Goal: Communication & Community: Answer question/provide support

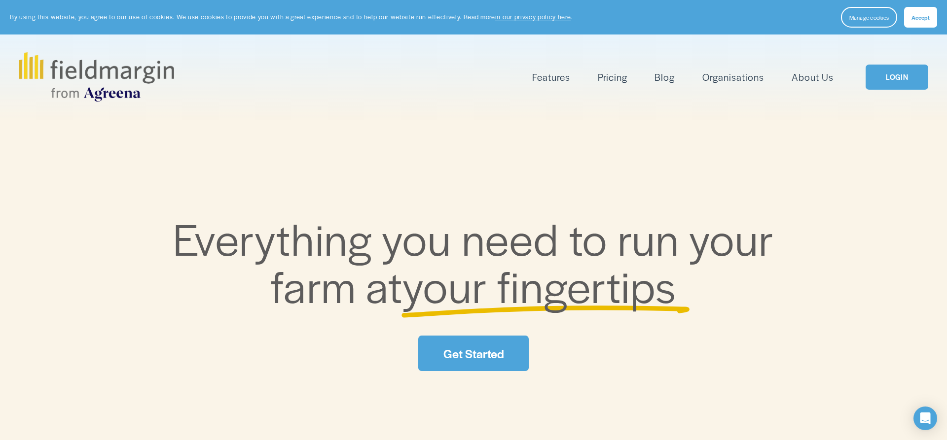
click at [898, 82] on link "LOGIN" at bounding box center [897, 77] width 62 height 25
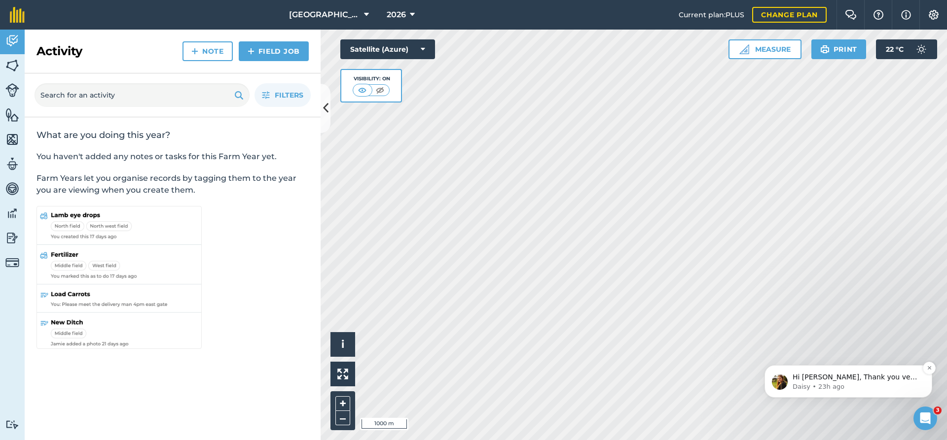
click at [866, 383] on p "Daisy • 23h ago" at bounding box center [856, 387] width 127 height 9
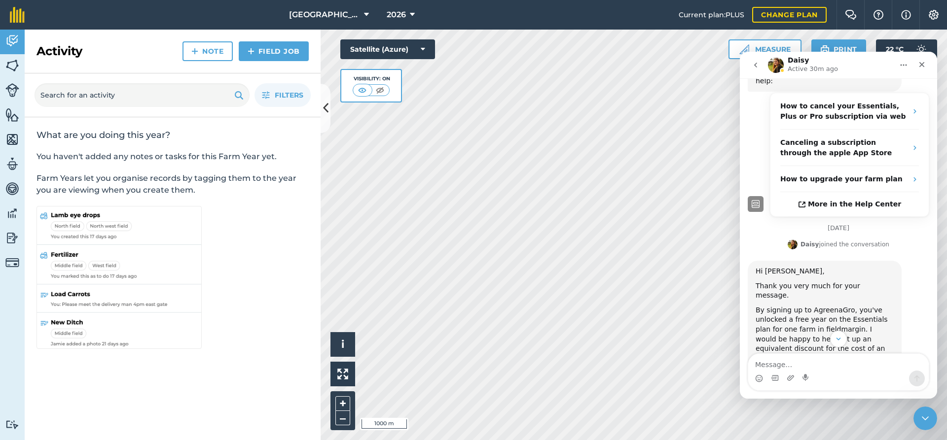
scroll to position [324, 0]
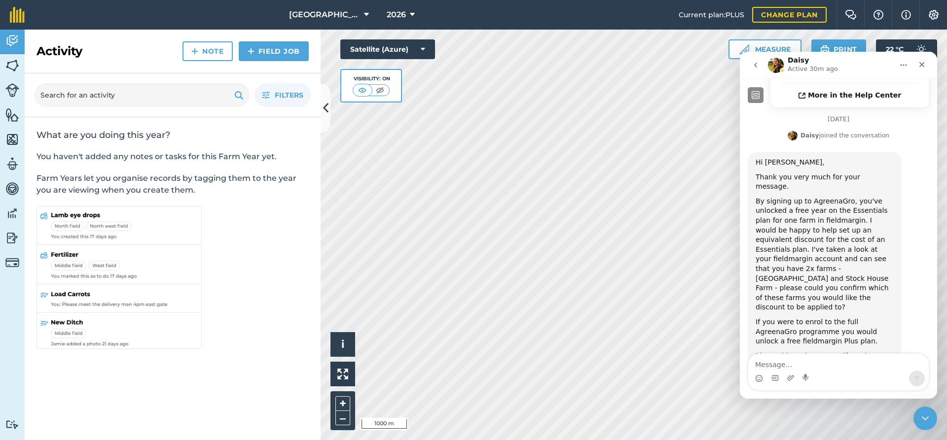
click at [785, 365] on textarea "Message…" at bounding box center [838, 362] width 181 height 17
type textarea "Thanks [PERSON_NAME]"
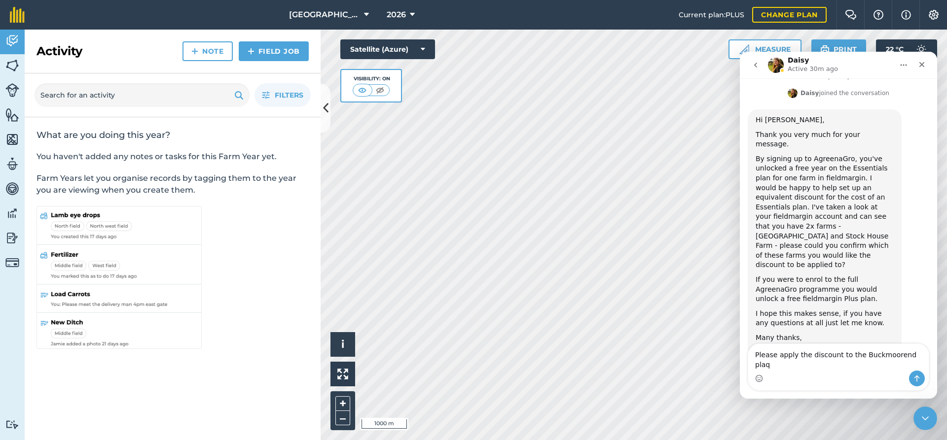
type textarea "Please apply the discount to the Buckmoorend plaqn"
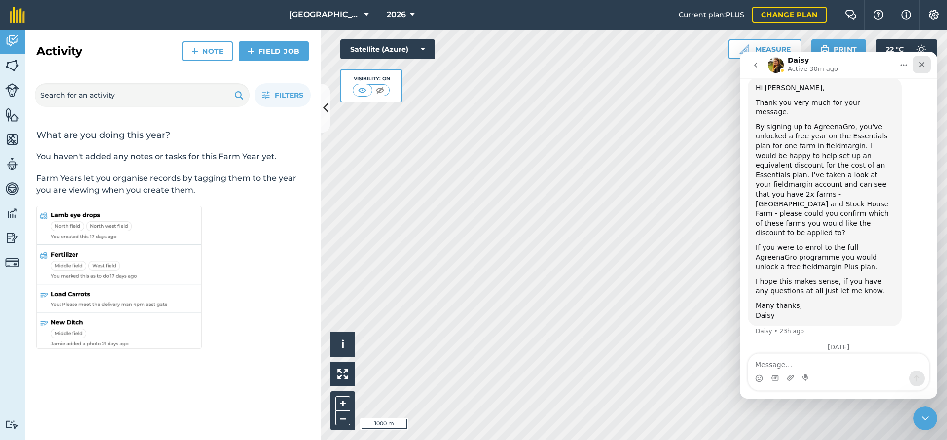
scroll to position [398, 0]
click at [921, 63] on icon "Close" at bounding box center [922, 65] width 8 height 8
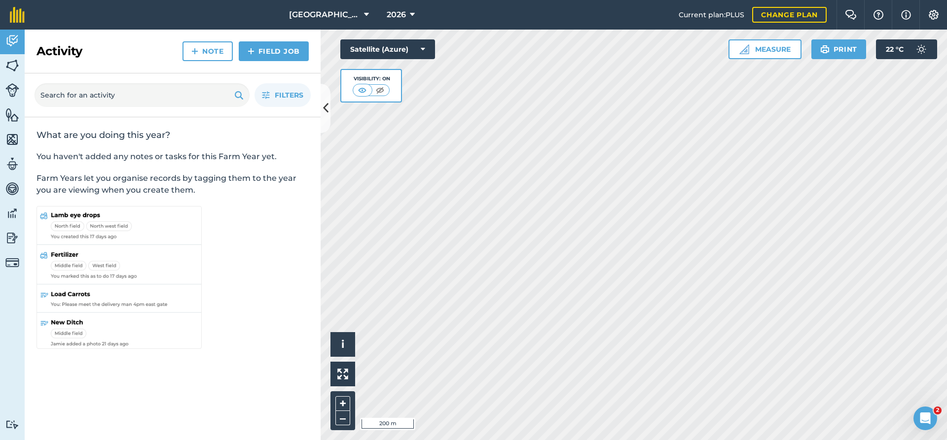
scroll to position [398, 0]
click at [349, 21] on button "Buckmoorend Farm" at bounding box center [329, 15] width 88 height 30
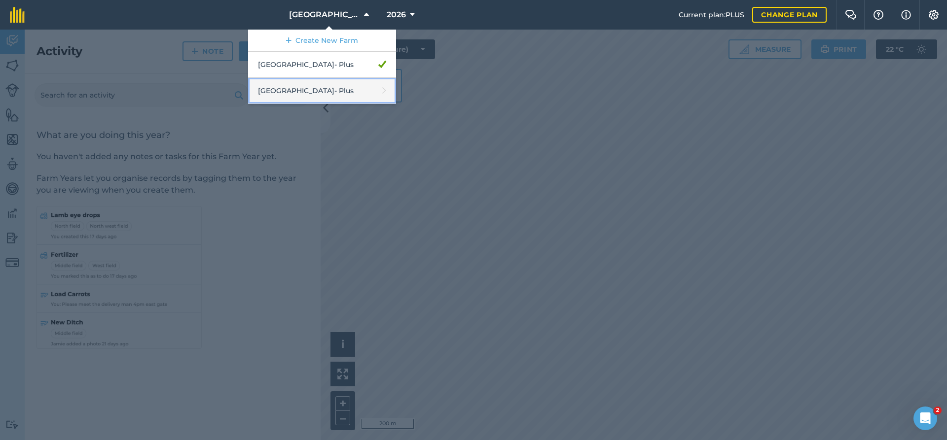
click at [344, 94] on link "Stoke House Farm - Plus" at bounding box center [322, 91] width 148 height 26
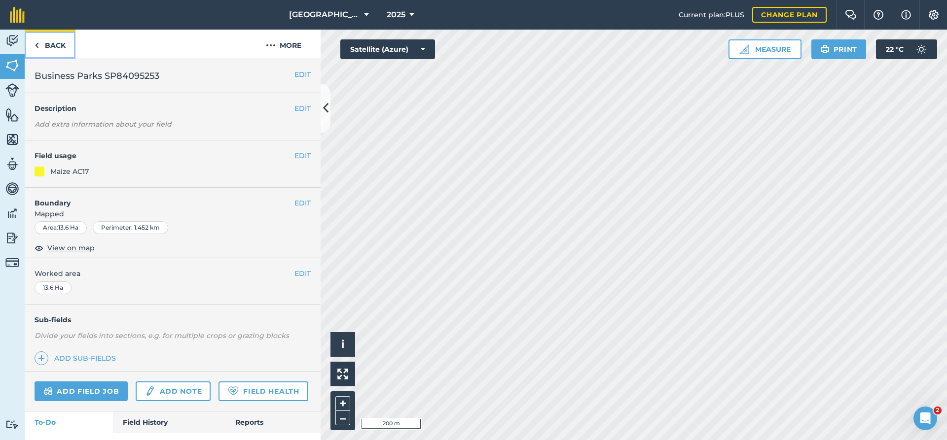
click at [38, 41] on img at bounding box center [37, 45] width 4 height 12
click at [924, 414] on icon "Open Intercom Messenger" at bounding box center [923, 417] width 7 height 8
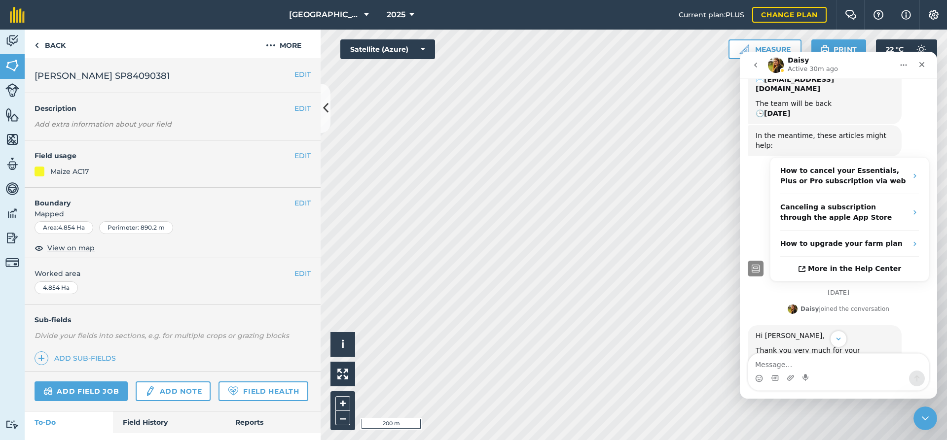
scroll to position [398, 0]
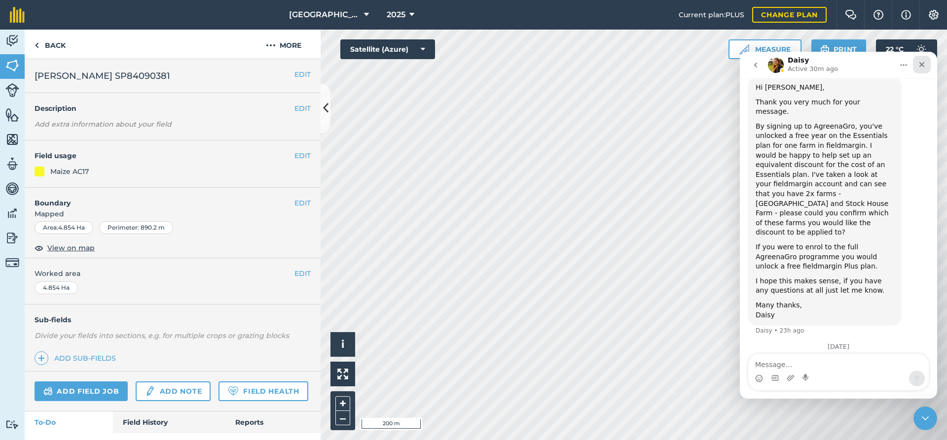
click at [922, 62] on icon "Close" at bounding box center [922, 65] width 8 height 8
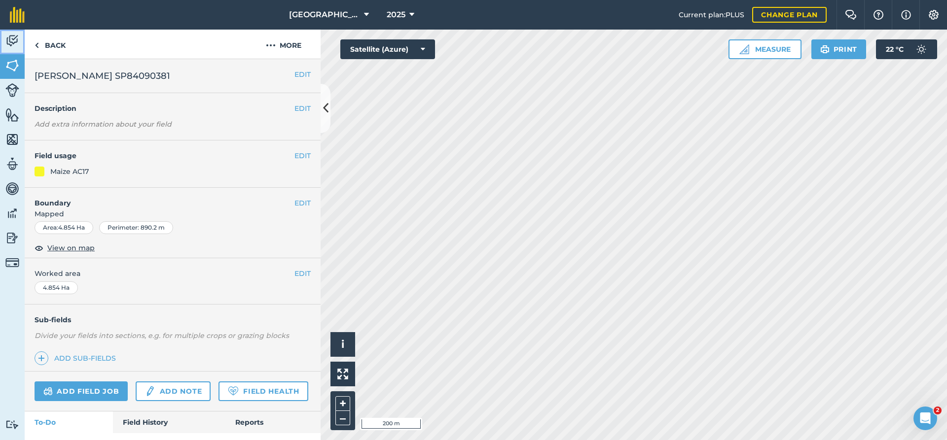
click at [4, 44] on link "Activity" at bounding box center [12, 42] width 25 height 25
